Goal: Information Seeking & Learning: Check status

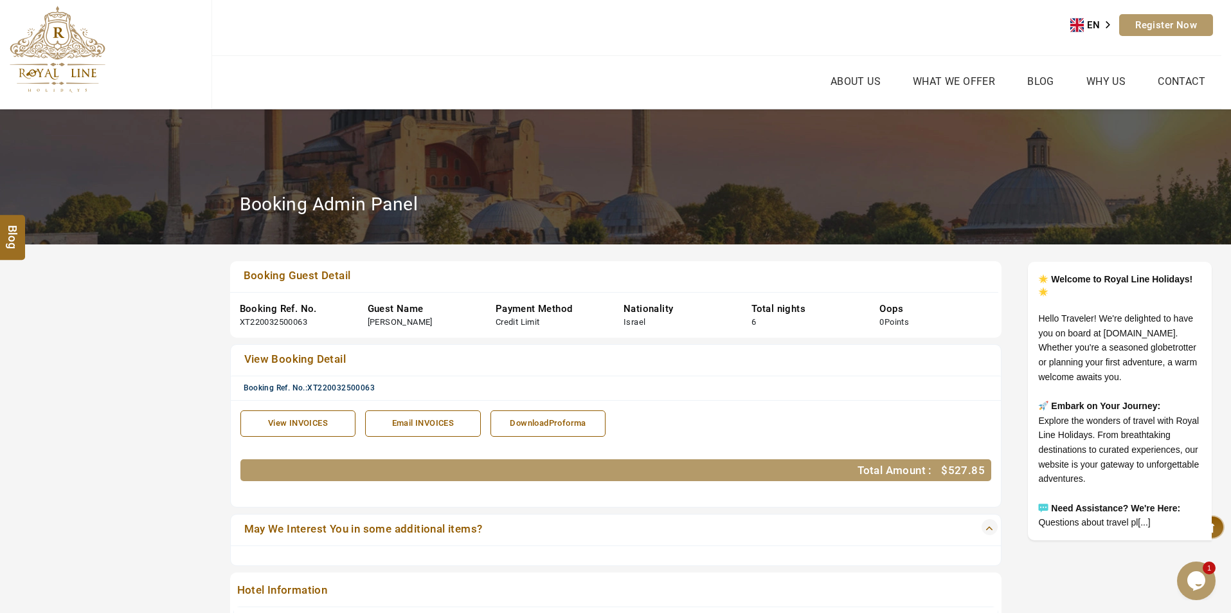
click at [300, 420] on div "View INVOICES" at bounding box center [298, 423] width 102 height 12
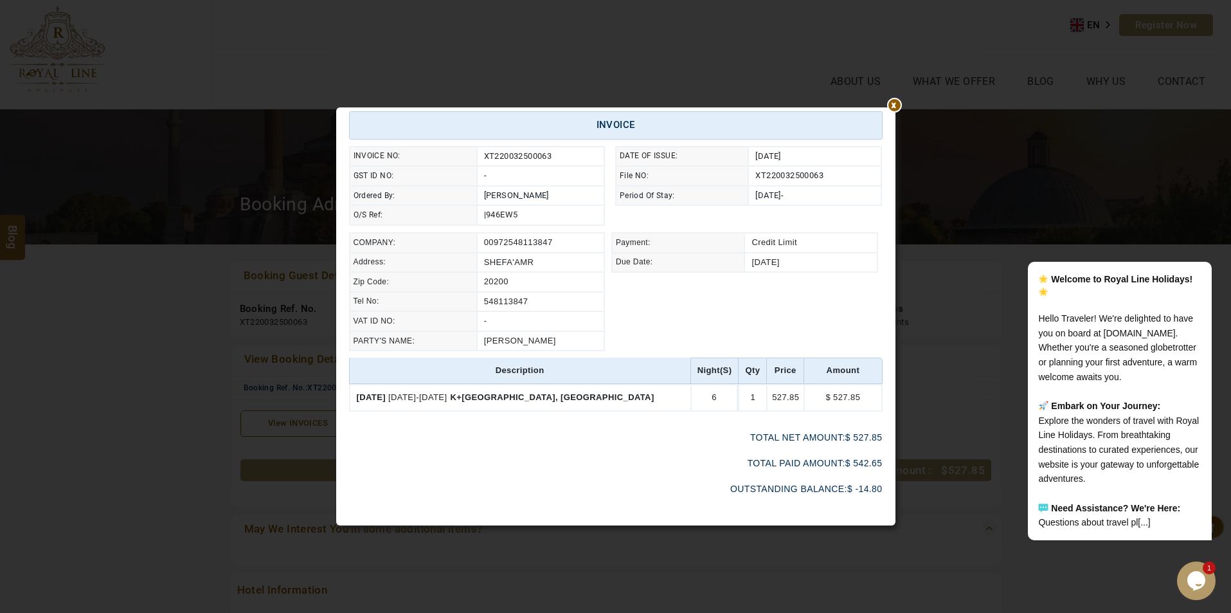
scroll to position [112, 0]
drag, startPoint x: 740, startPoint y: 462, endPoint x: 886, endPoint y: 462, distance: 145.9
click at [886, 462] on div "Print The Royal Line Holidays NOORANIYAH-BLDG NO:03 / hor al anz Tel : +971 55 …" at bounding box center [615, 254] width 559 height 517
click at [863, 462] on span "542.65" at bounding box center [867, 461] width 29 height 10
click at [855, 463] on span "542.65" at bounding box center [867, 461] width 29 height 10
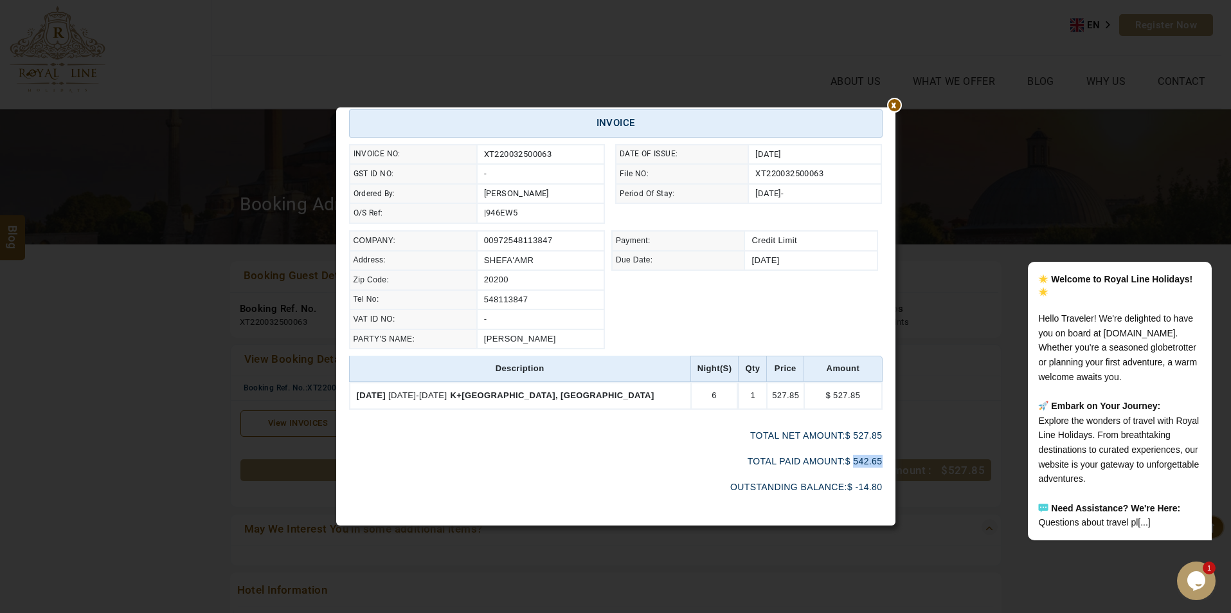
click at [855, 463] on span "542.65" at bounding box center [867, 461] width 29 height 10
click at [859, 438] on span "527.85" at bounding box center [867, 435] width 29 height 10
click at [859, 439] on span "527.85" at bounding box center [867, 435] width 29 height 10
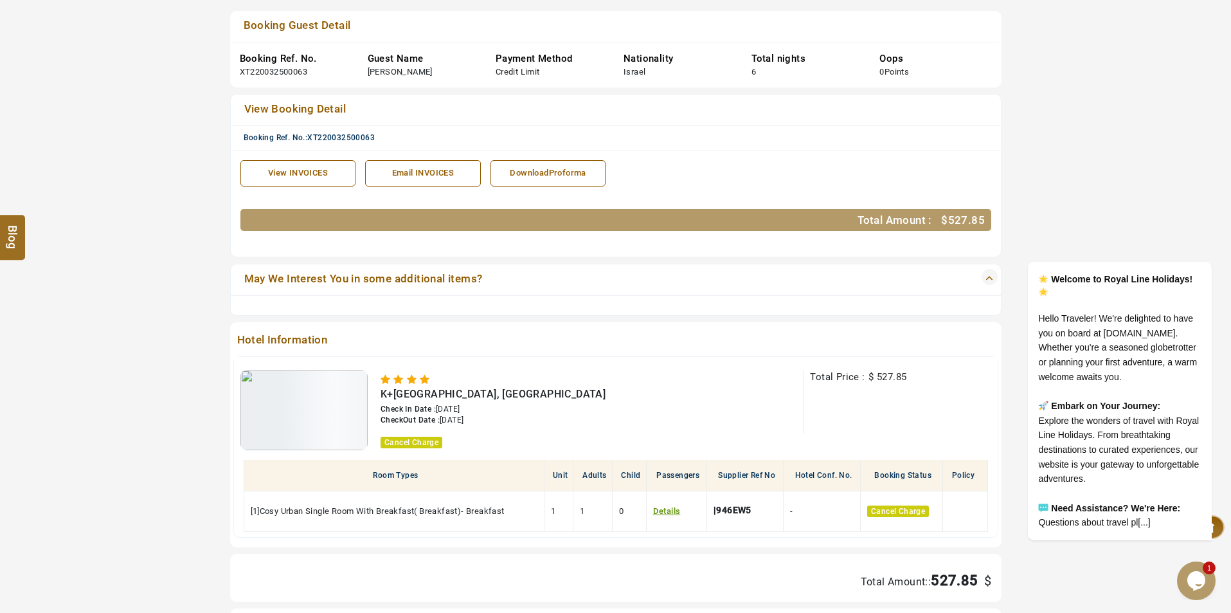
scroll to position [257, 0]
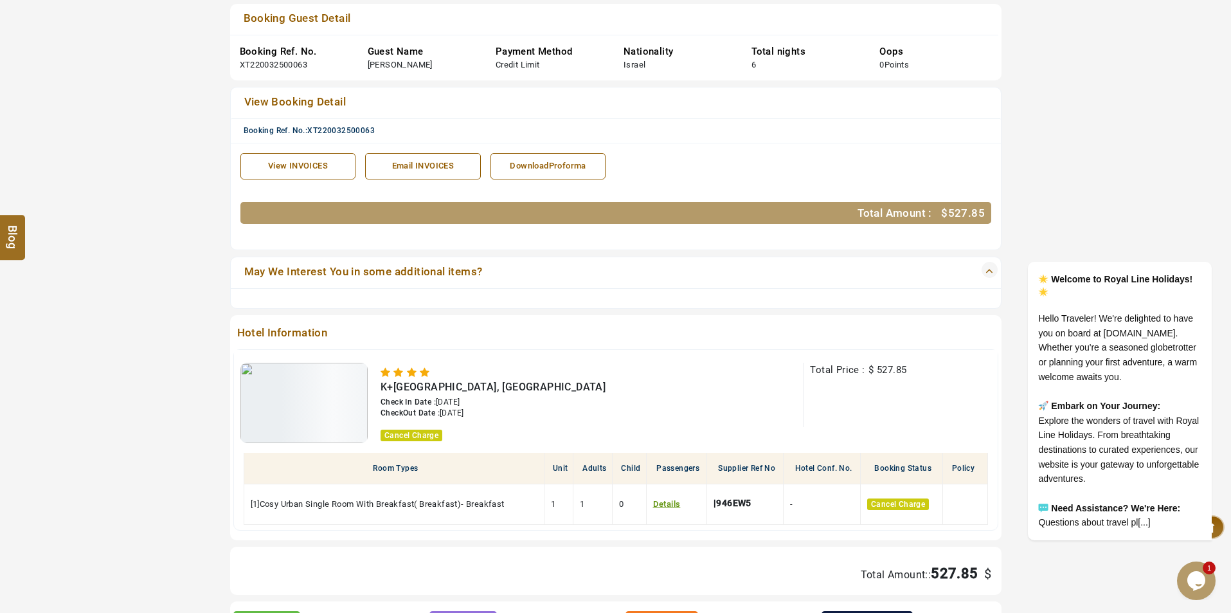
click at [303, 168] on div "View INVOICES" at bounding box center [298, 166] width 102 height 12
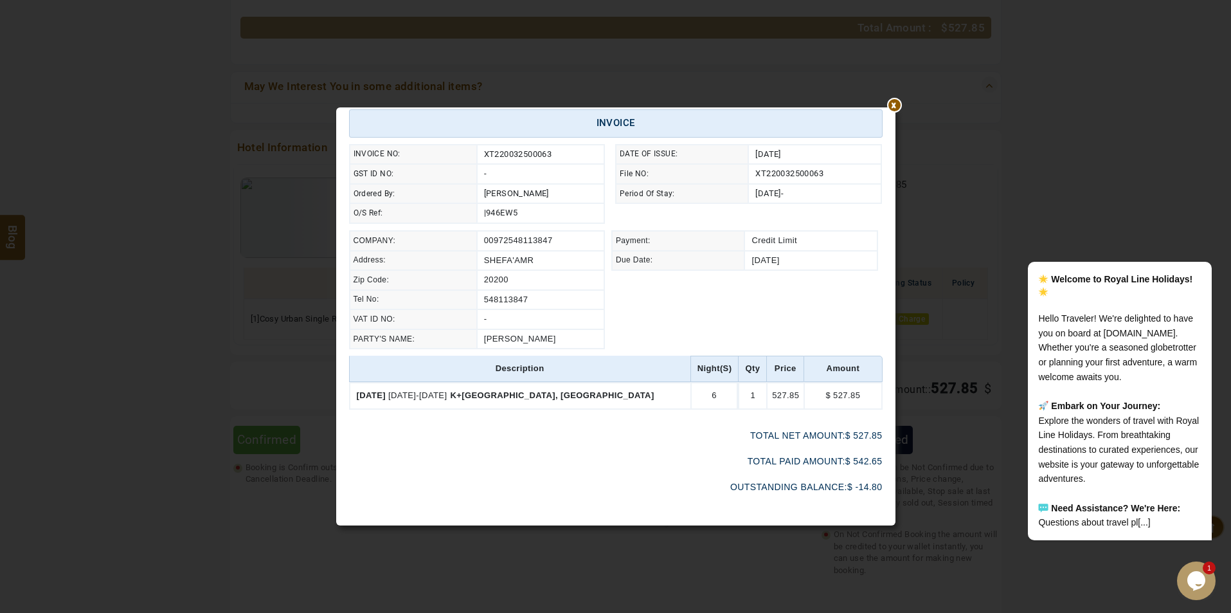
scroll to position [579, 0]
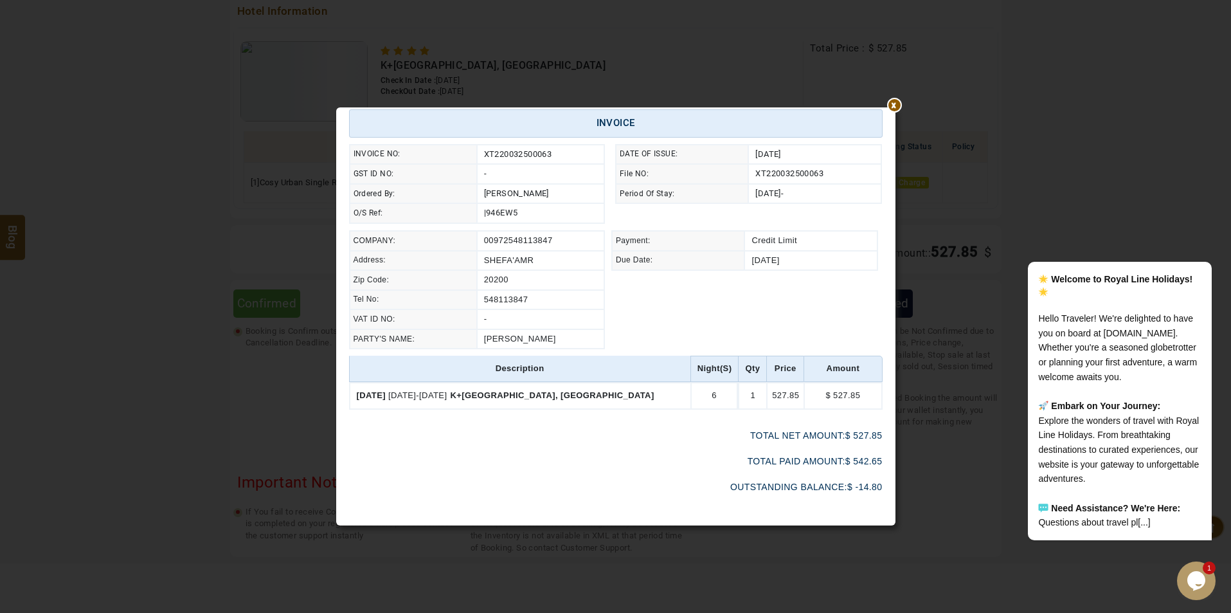
click at [861, 465] on span "542.65" at bounding box center [867, 461] width 29 height 10
click at [854, 438] on span "527.85" at bounding box center [867, 435] width 29 height 10
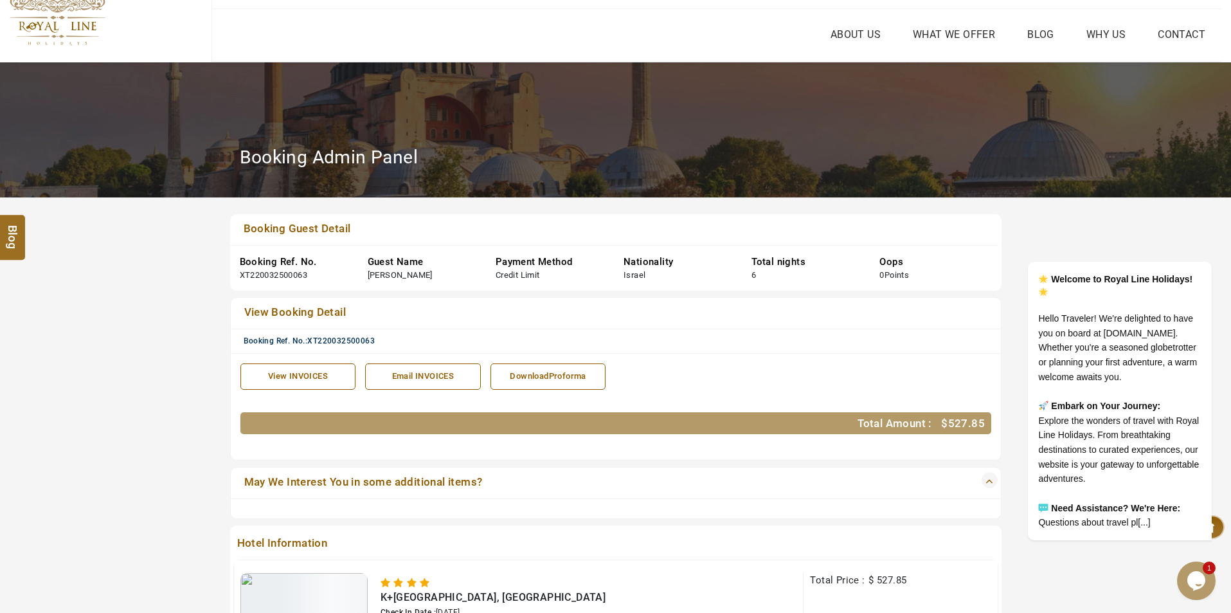
scroll to position [0, 0]
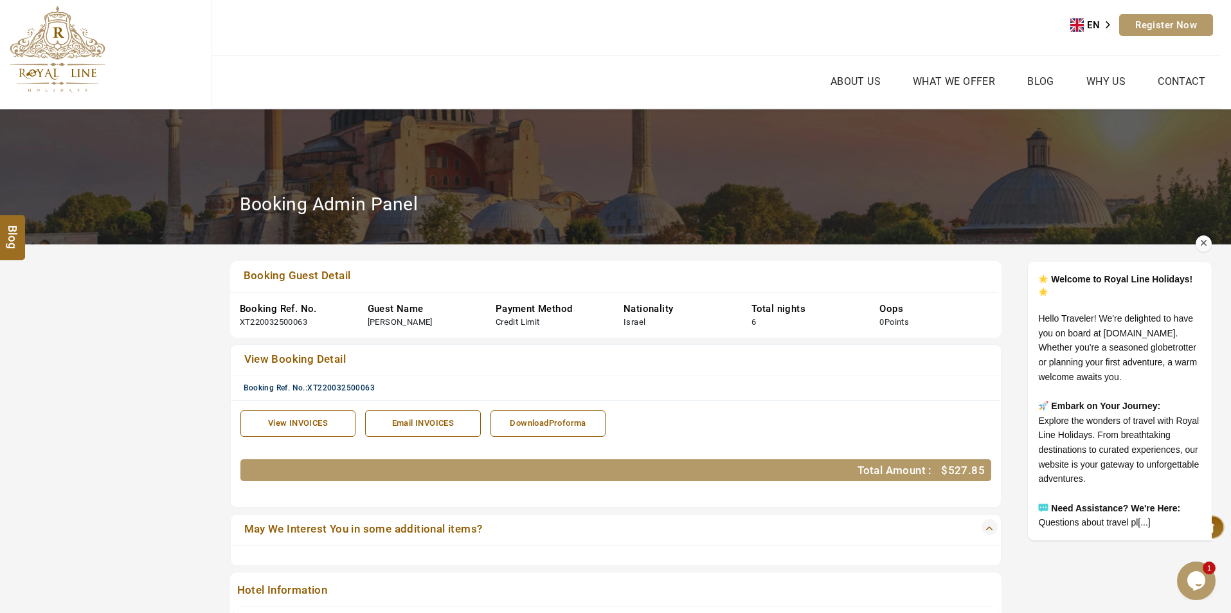
click at [1201, 237] on icon "Chat attention grabber" at bounding box center [1204, 243] width 12 height 12
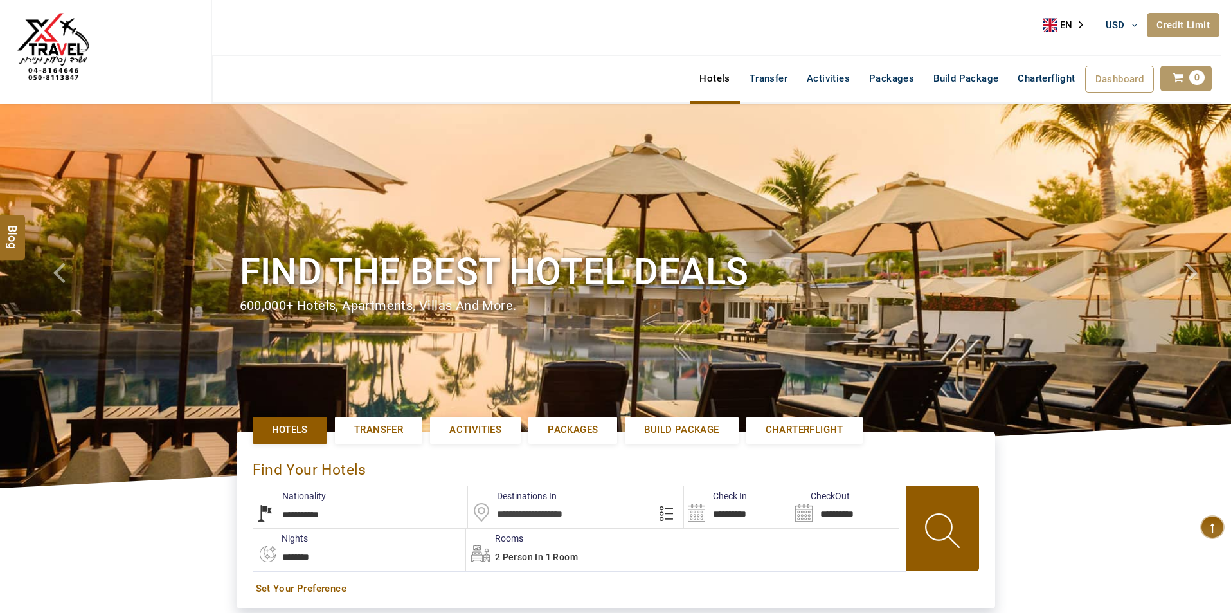
select select "******"
type input "**********"
click at [1179, 26] on link "Credit Limit" at bounding box center [1183, 25] width 73 height 24
